Goal: Information Seeking & Learning: Learn about a topic

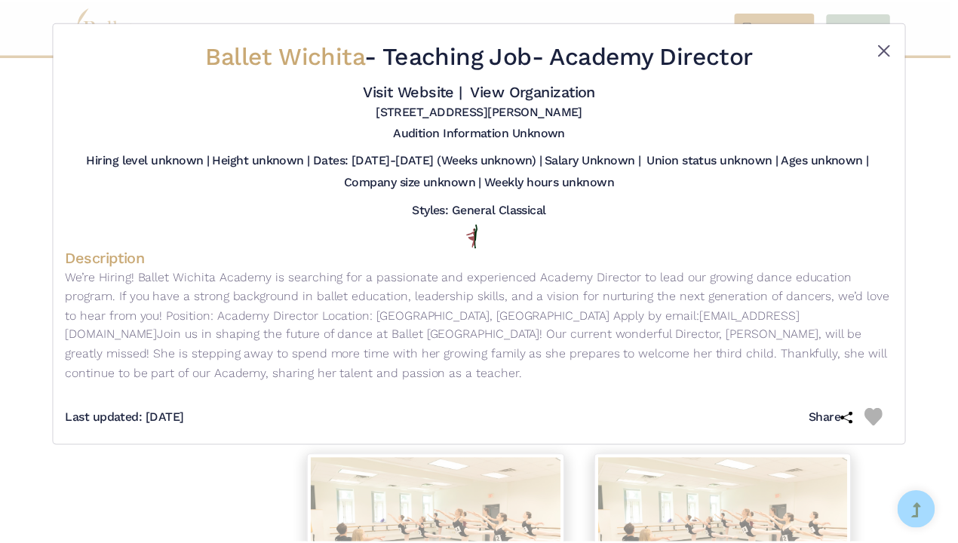
scroll to position [1154, 0]
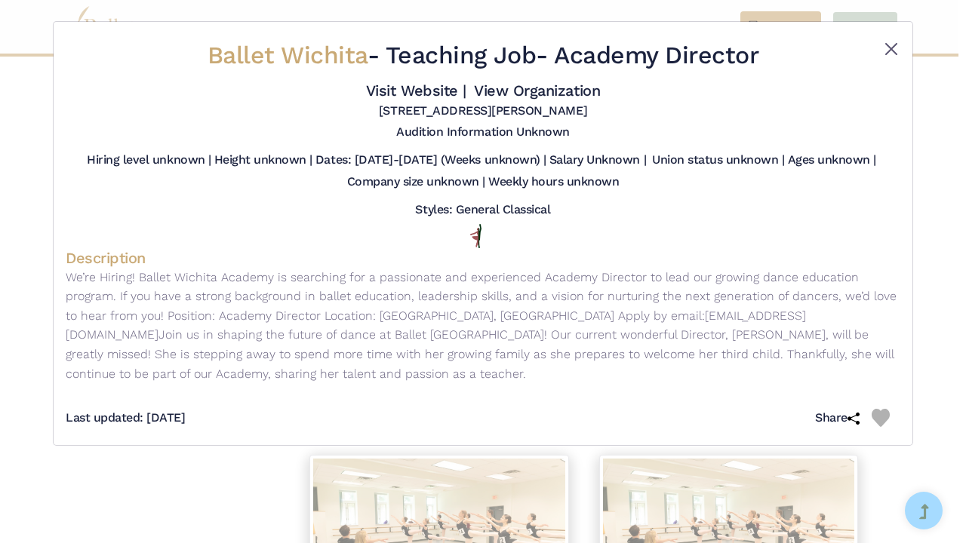
click at [892, 49] on button "Close" at bounding box center [891, 49] width 18 height 18
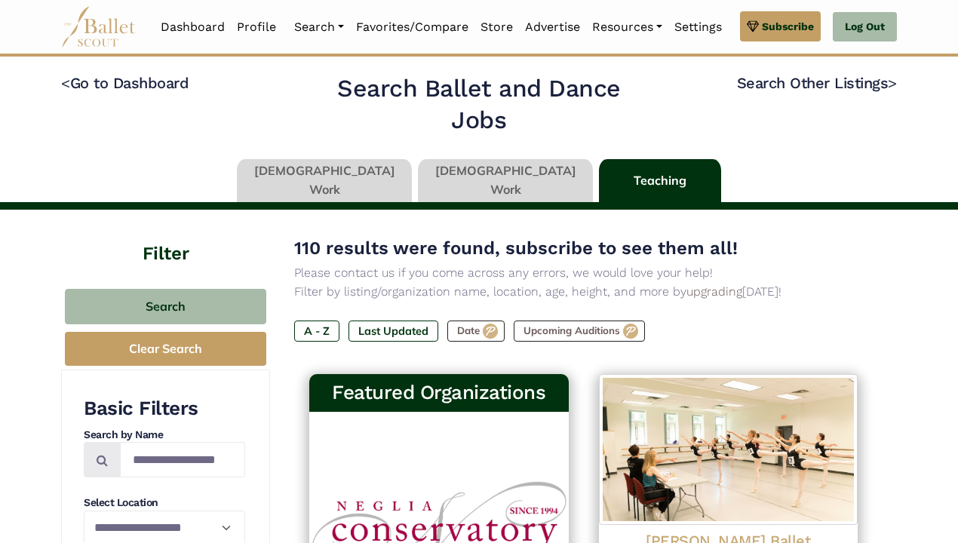
scroll to position [0, 0]
click at [394, 328] on label "Last Updated" at bounding box center [394, 331] width 90 height 21
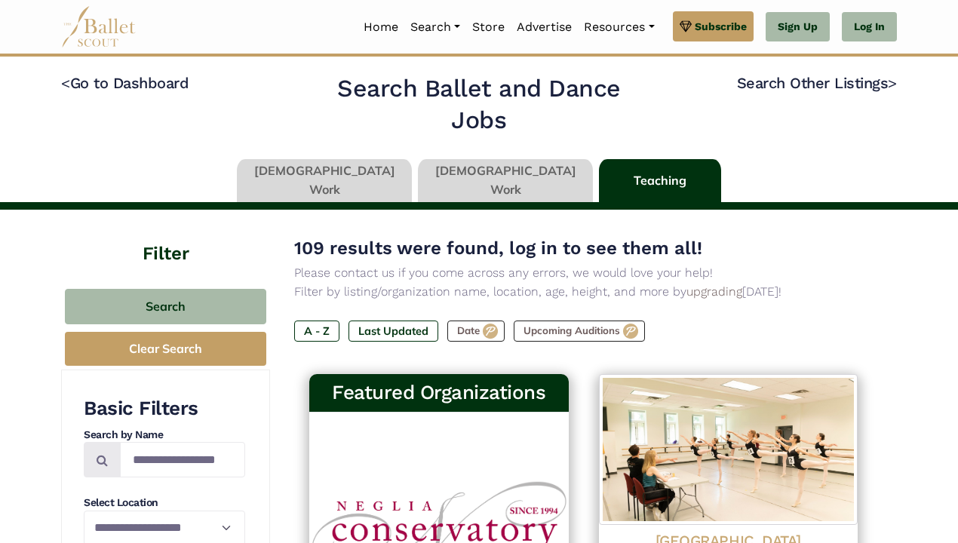
scroll to position [192, 0]
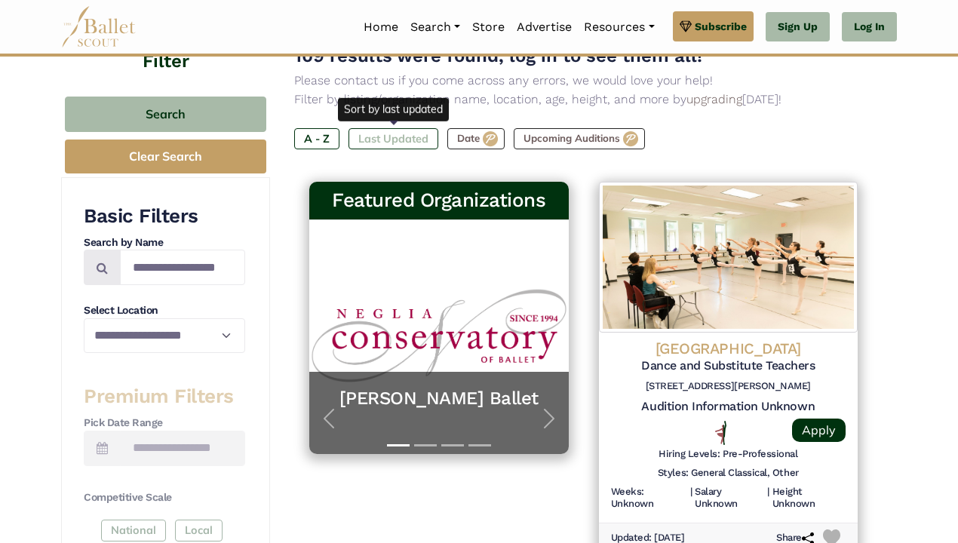
click at [406, 138] on label "Last Updated" at bounding box center [394, 138] width 90 height 21
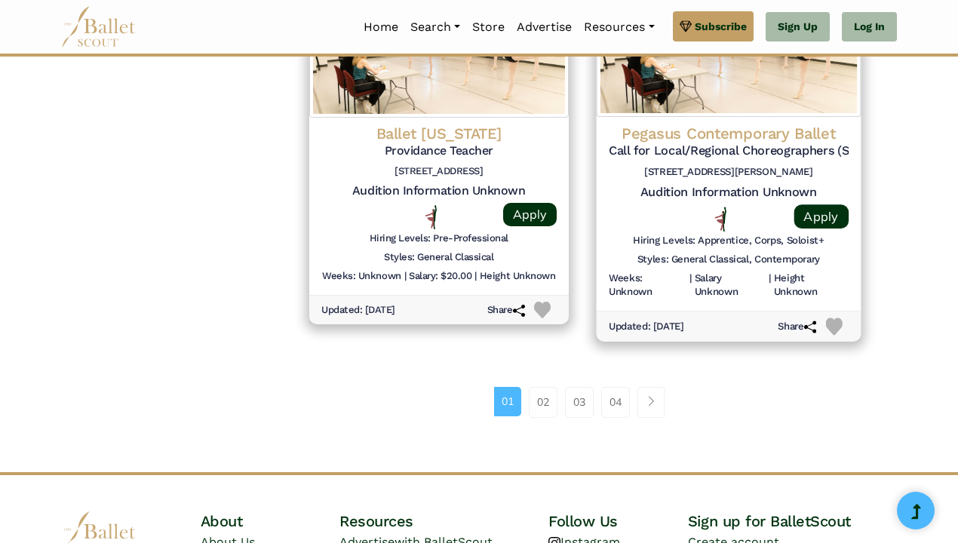
scroll to position [2083, 0]
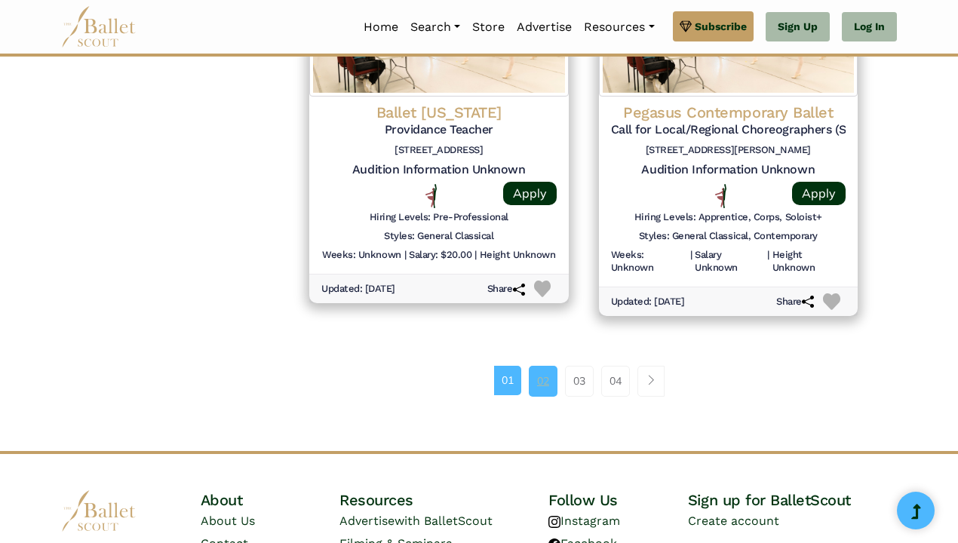
click at [543, 366] on link "02" at bounding box center [543, 381] width 29 height 30
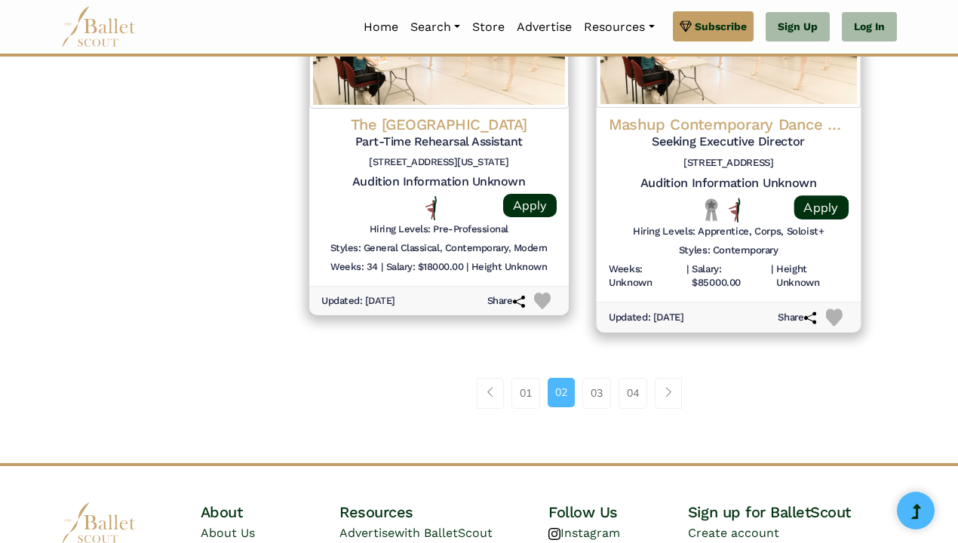
scroll to position [2073, 0]
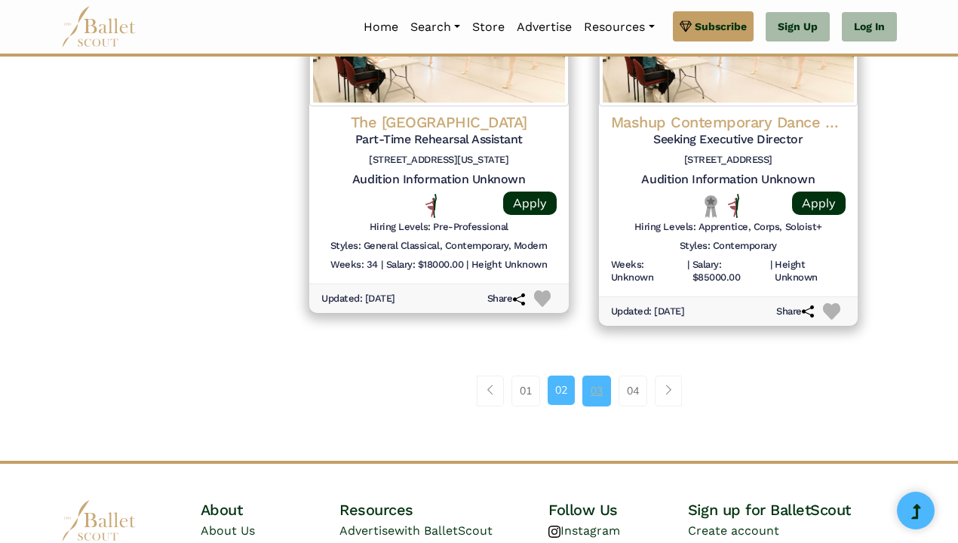
click at [594, 376] on link "03" at bounding box center [597, 391] width 29 height 30
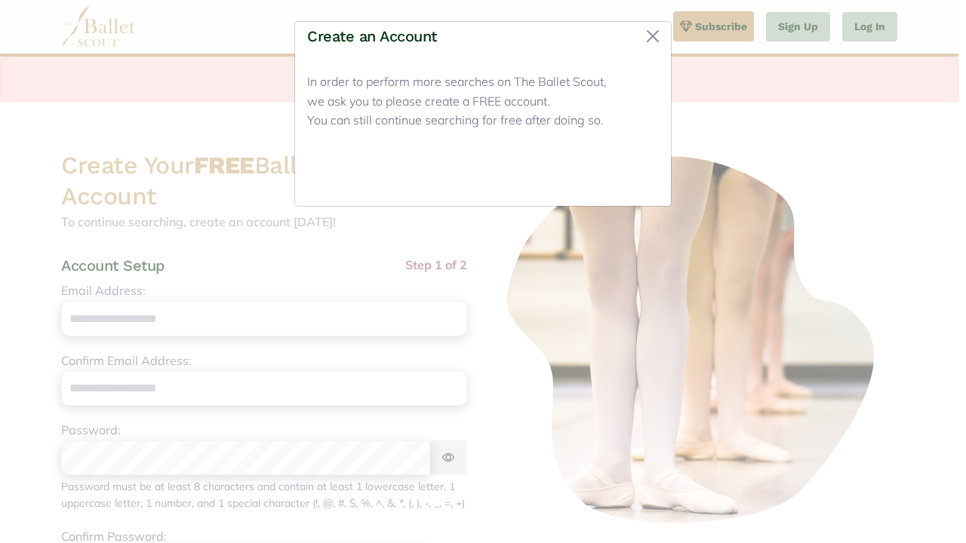
click at [629, 176] on button "Close" at bounding box center [630, 175] width 57 height 35
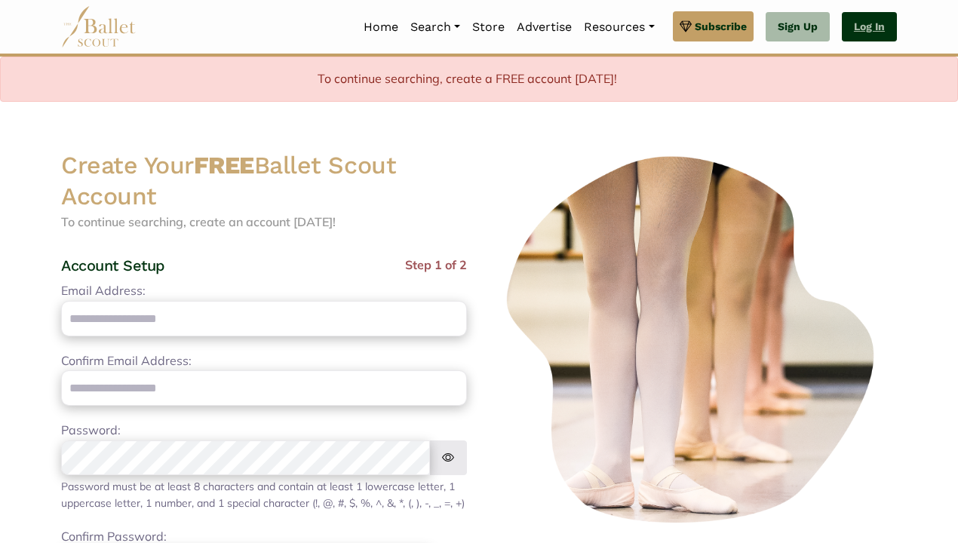
click at [865, 32] on link "Log In" at bounding box center [869, 27] width 55 height 30
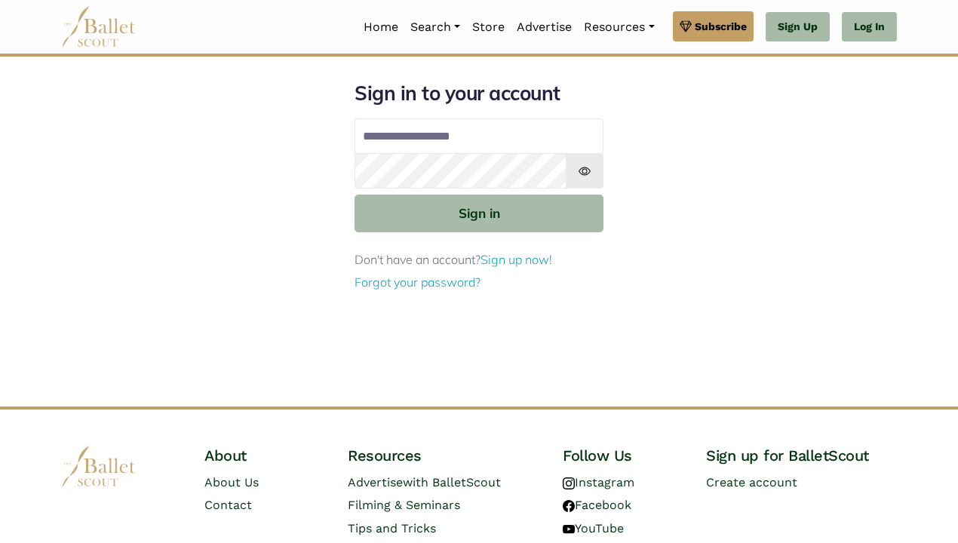
type input "**********"
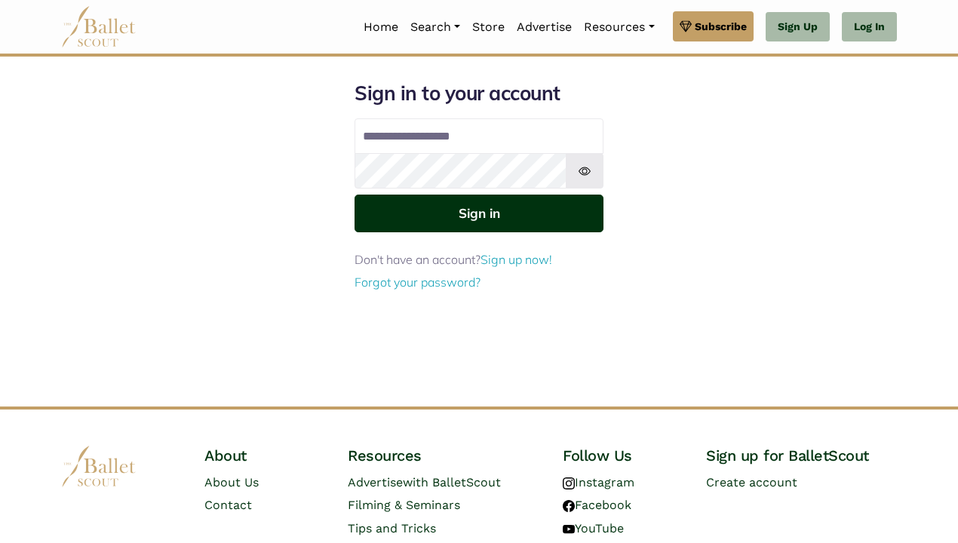
click at [478, 214] on button "Sign in" at bounding box center [479, 213] width 249 height 37
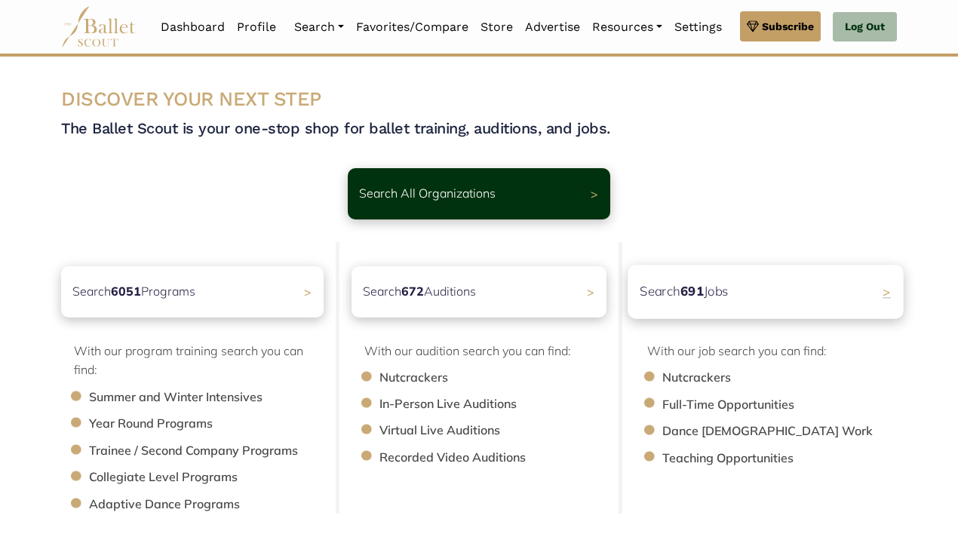
click at [690, 290] on b "691" at bounding box center [693, 291] width 24 height 16
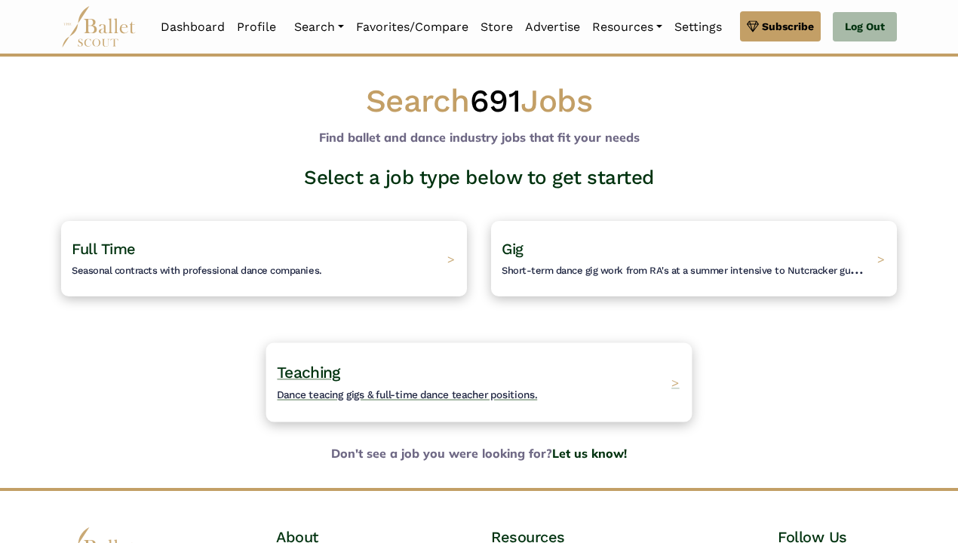
click at [312, 374] on span "Teaching" at bounding box center [308, 372] width 63 height 19
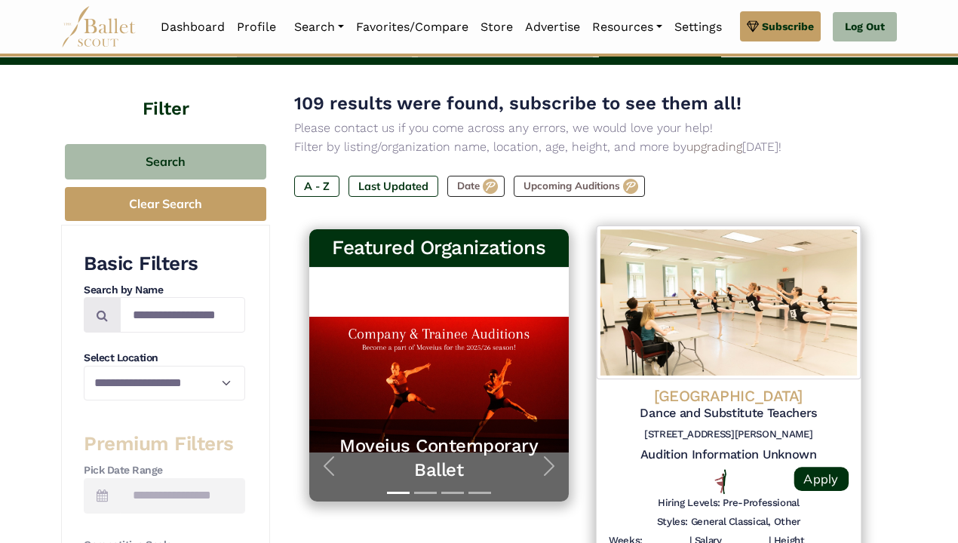
scroll to position [143, 0]
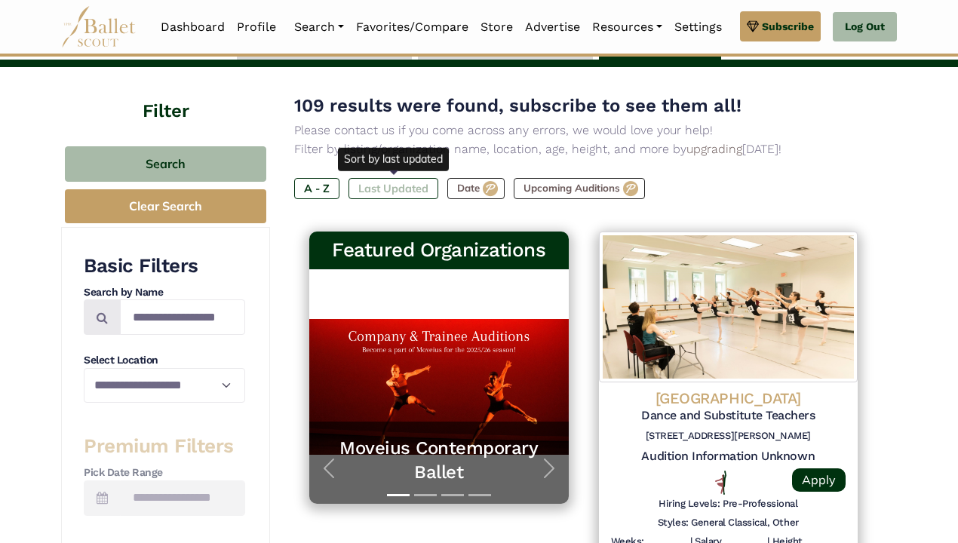
click at [392, 182] on label "Last Updated" at bounding box center [394, 188] width 90 height 21
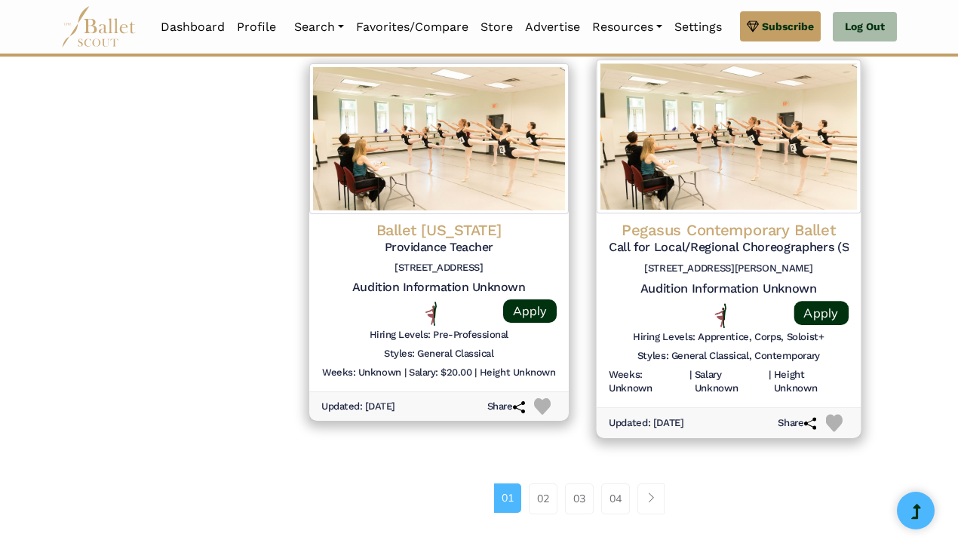
scroll to position [1966, 0]
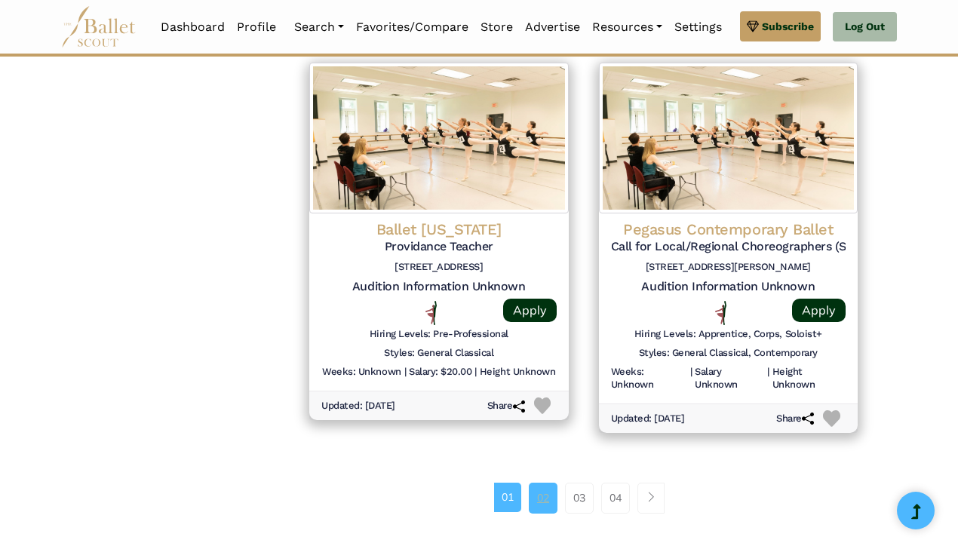
click at [545, 483] on link "02" at bounding box center [543, 498] width 29 height 30
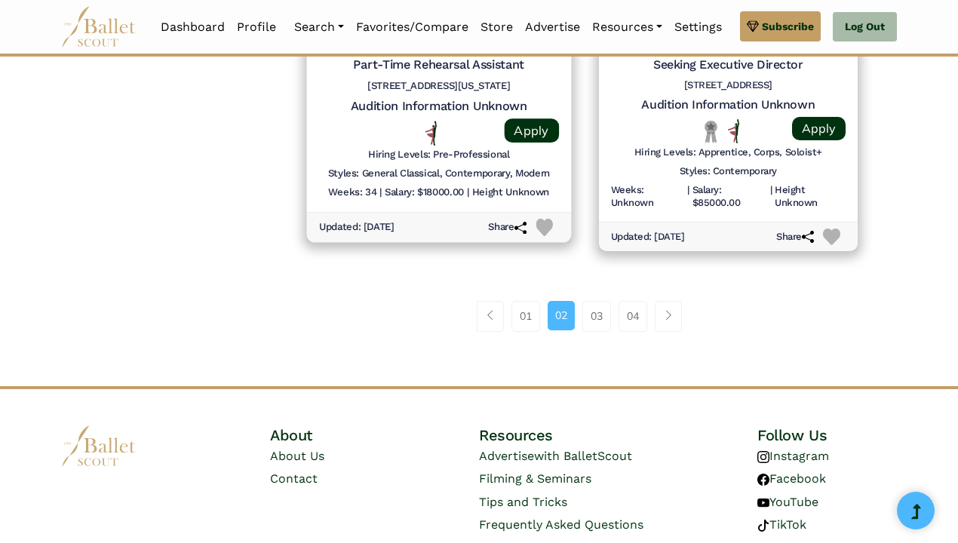
scroll to position [2159, 0]
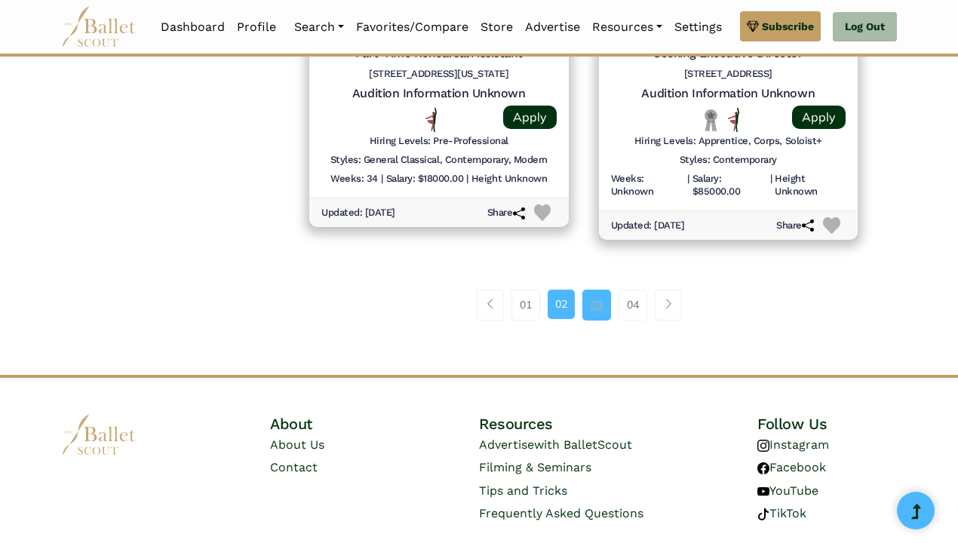
click at [593, 290] on link "03" at bounding box center [597, 305] width 29 height 30
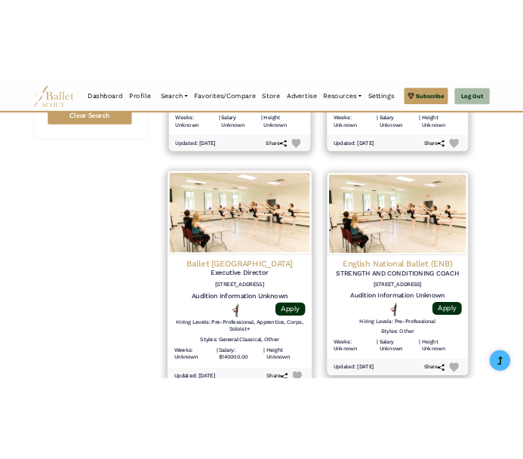
scroll to position [1438, 0]
